Goal: Entertainment & Leisure: Consume media (video, audio)

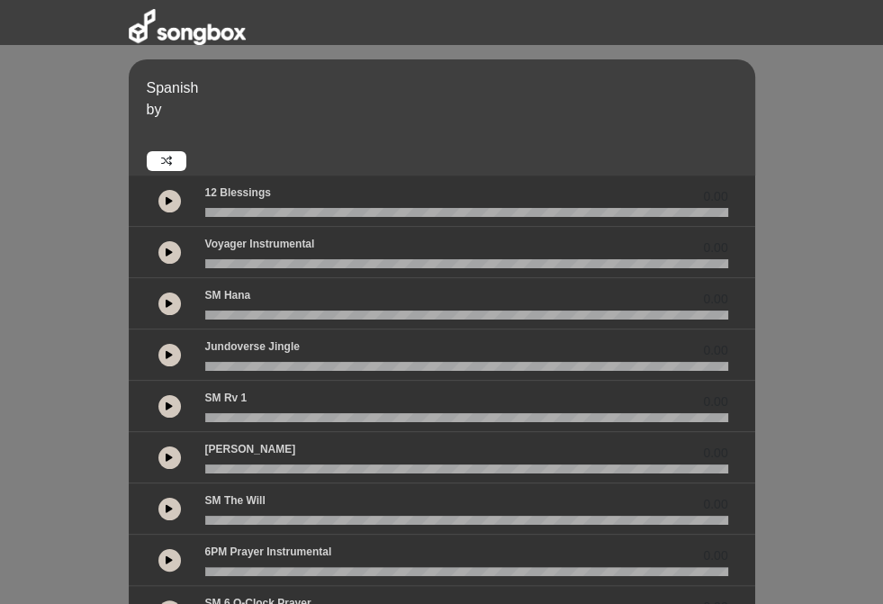
click at [166, 201] on icon at bounding box center [169, 200] width 7 height 9
click at [159, 194] on button at bounding box center [170, 201] width 23 height 23
click at [348, 544] on div "Jundoverse Jingle 0.00" at bounding box center [467, 555] width 545 height 23
click at [166, 200] on icon at bounding box center [169, 200] width 7 height 9
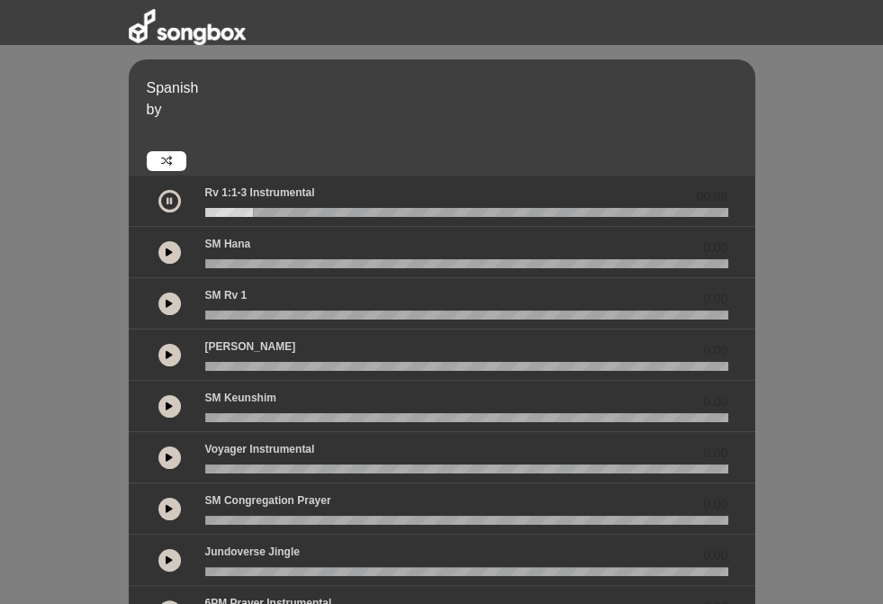
click at [167, 196] on icon at bounding box center [169, 200] width 5 height 9
click at [118, 310] on section at bounding box center [442, 586] width 648 height 821
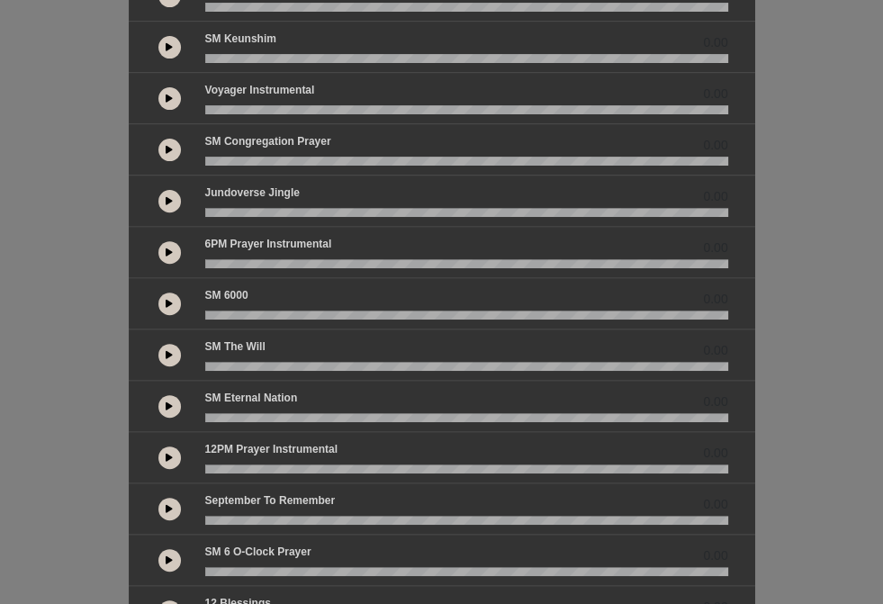
scroll to position [432, 0]
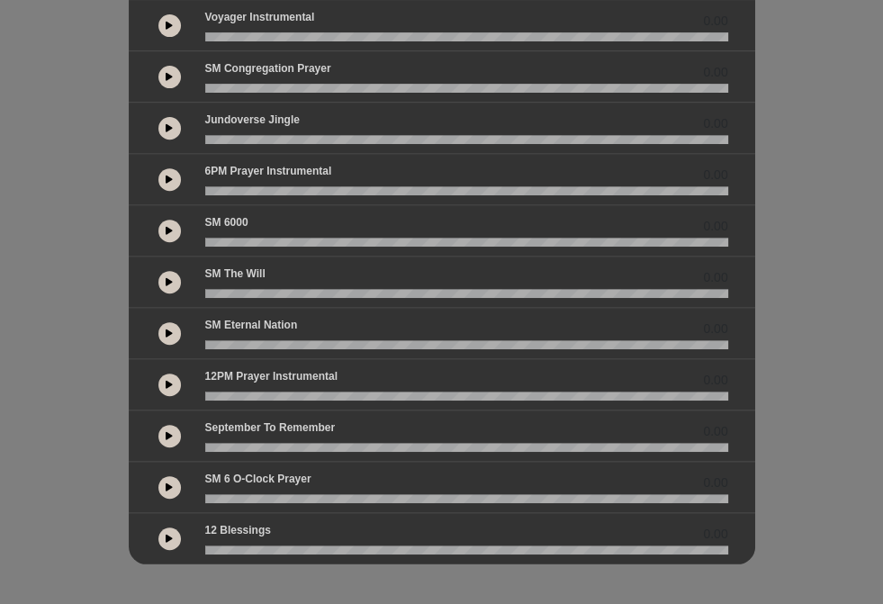
click at [129, 486] on div "0.00" at bounding box center [442, 487] width 627 height 51
click at [159, 482] on button at bounding box center [170, 487] width 23 height 23
click at [229, 464] on div "00:17" at bounding box center [442, 487] width 627 height 51
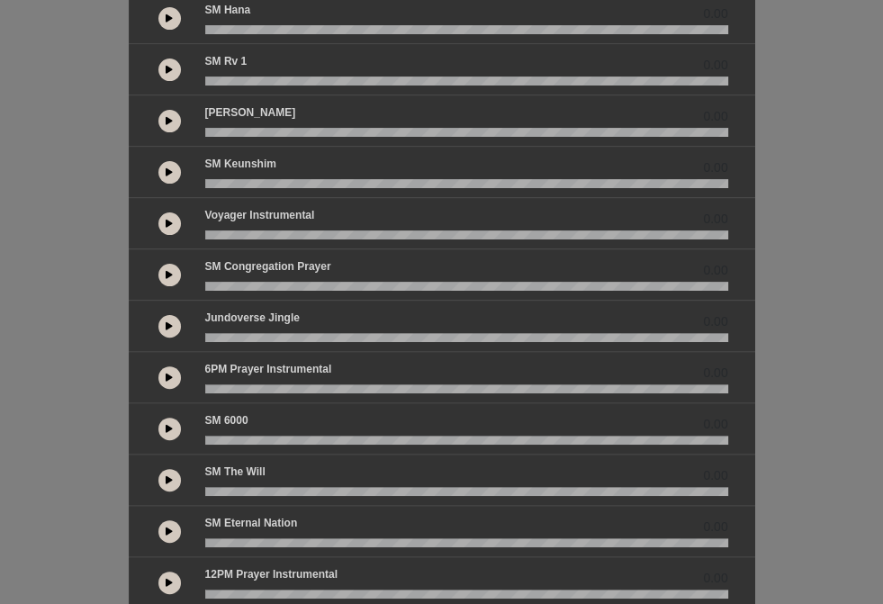
scroll to position [236, 0]
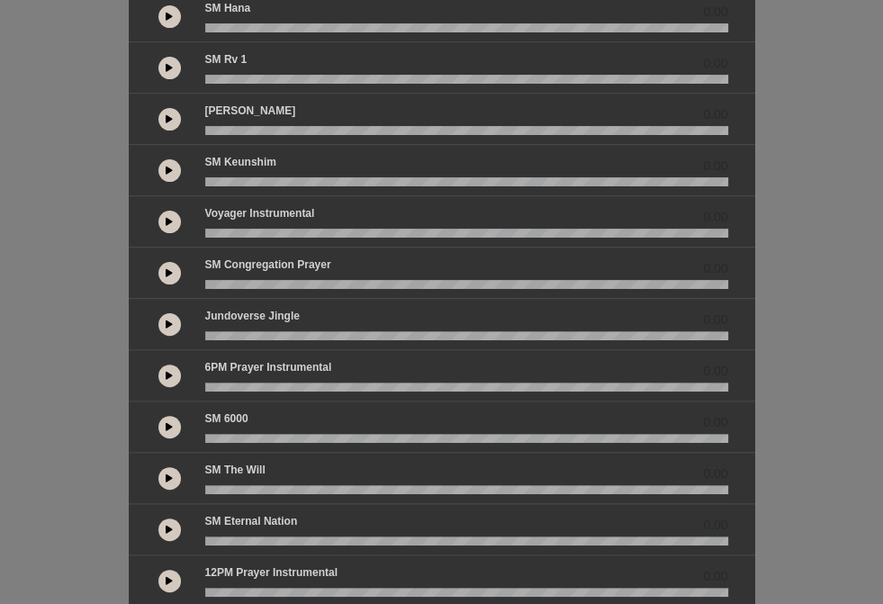
click at [166, 373] on icon at bounding box center [169, 375] width 7 height 9
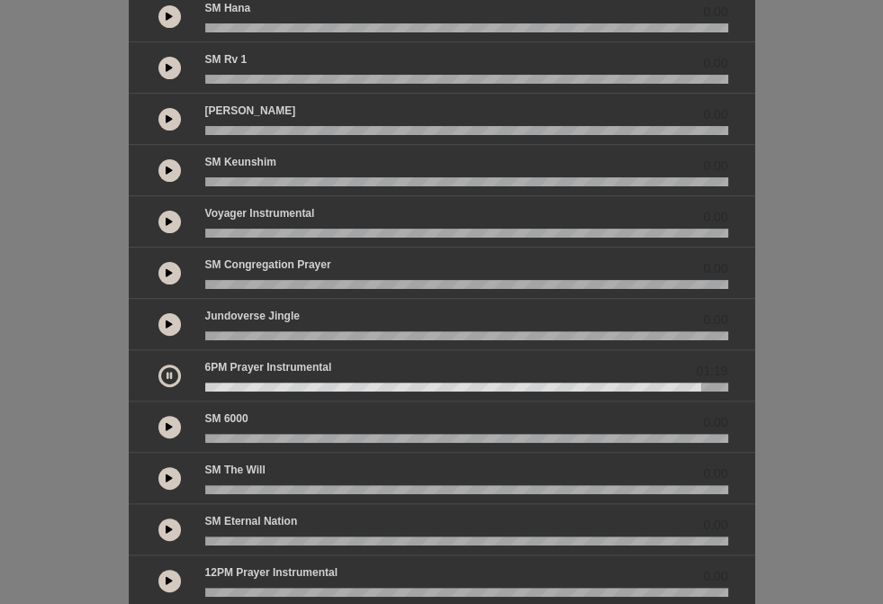
click at [0, 368] on html "Spanish by 00:08 0.00" at bounding box center [441, 66] width 883 height 604
click at [167, 371] on icon at bounding box center [169, 375] width 5 height 9
